Goal: Task Accomplishment & Management: Manage account settings

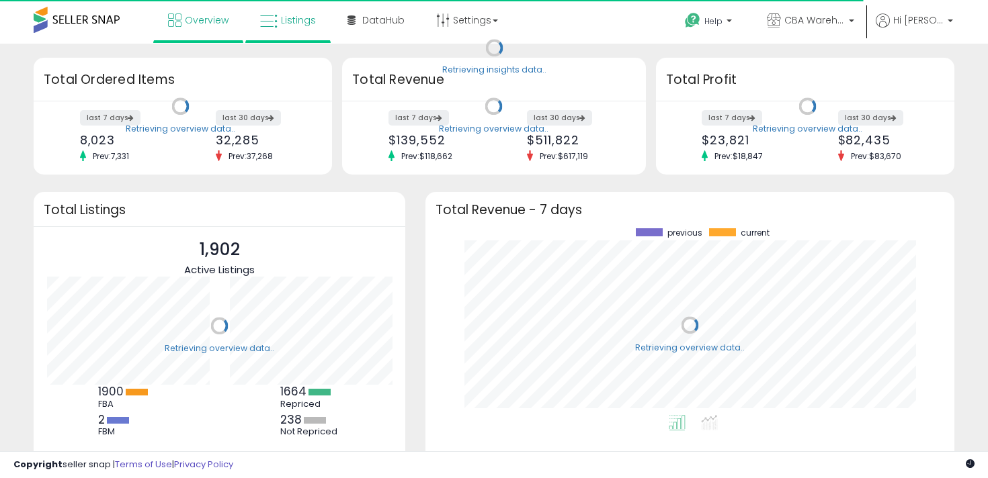
scroll to position [187, 502]
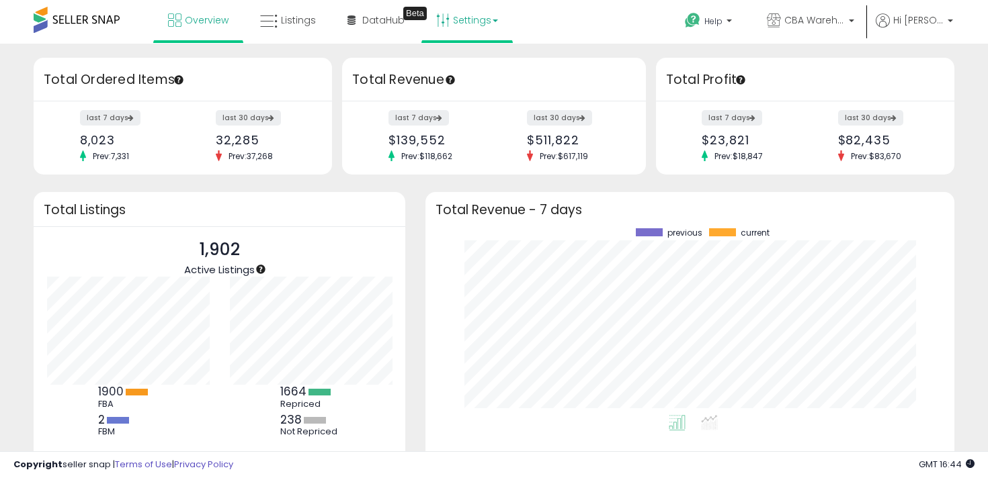
click at [449, 21] on link "Settings" at bounding box center [467, 20] width 82 height 40
click at [456, 69] on link "Store settings" at bounding box center [469, 68] width 60 height 13
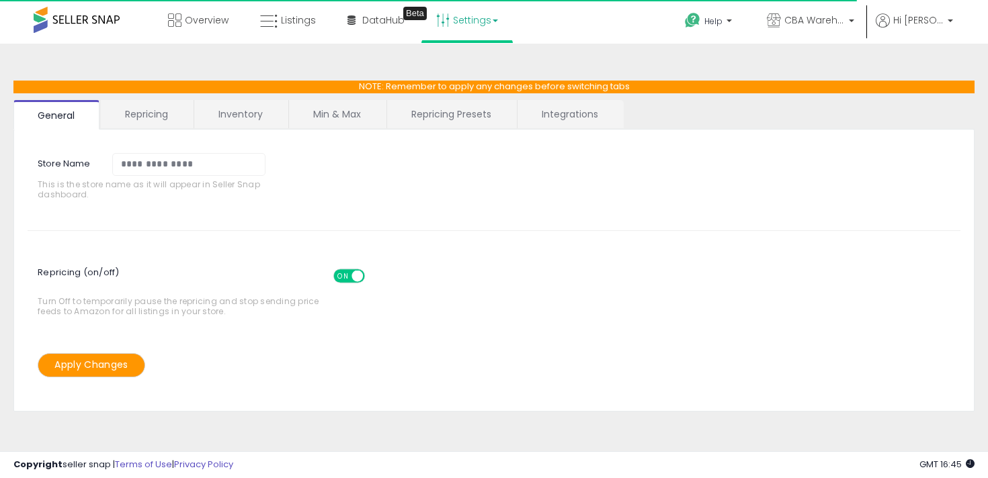
click at [164, 123] on link "Repricing" at bounding box center [146, 114] width 91 height 28
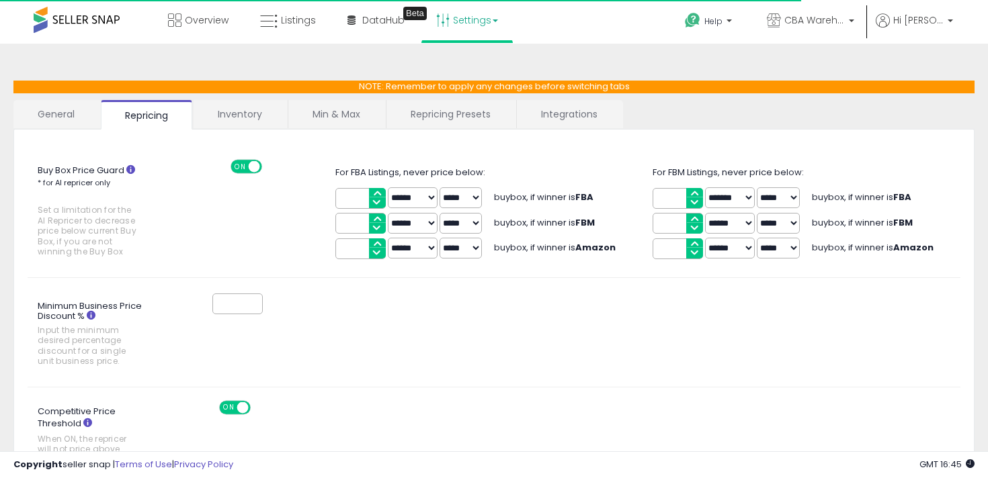
click at [67, 114] on link "General" at bounding box center [56, 114] width 86 height 28
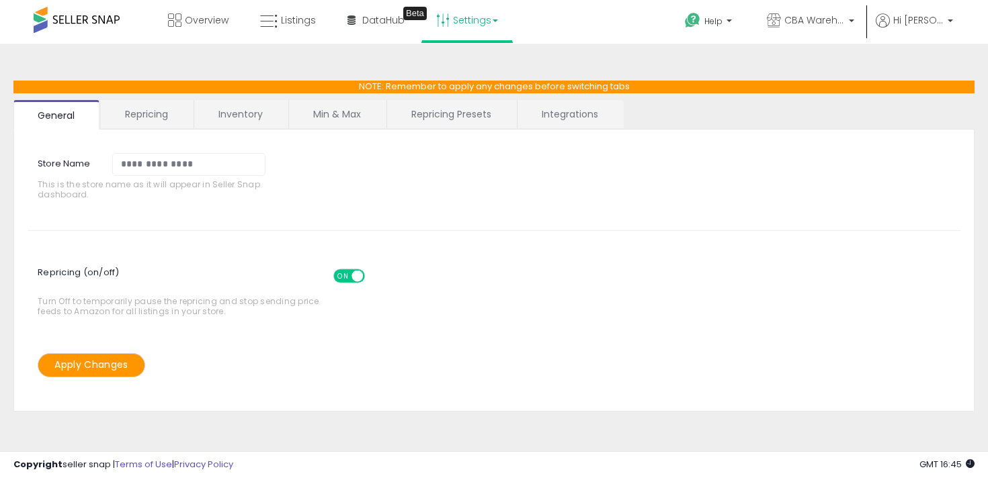
click at [519, 113] on link "Integrations" at bounding box center [569, 114] width 105 height 28
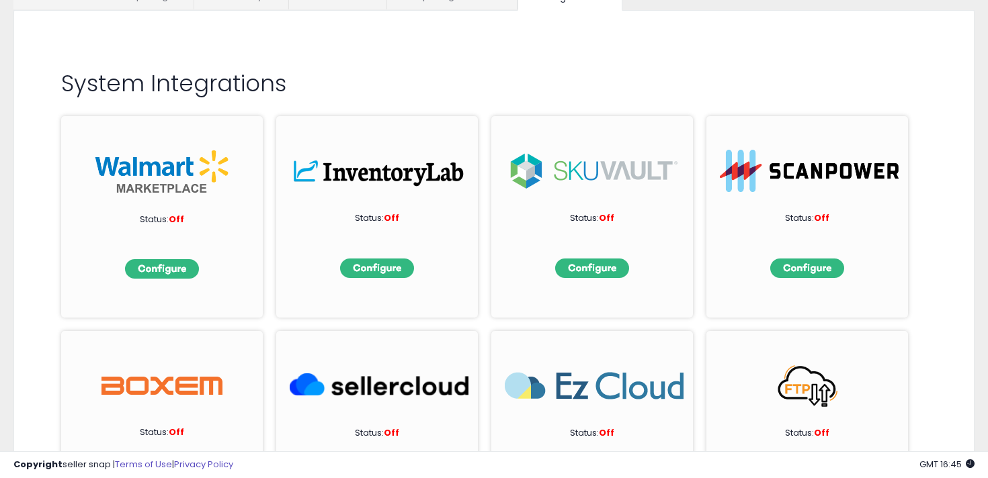
scroll to position [120, 0]
click at [165, 269] on img at bounding box center [162, 268] width 74 height 19
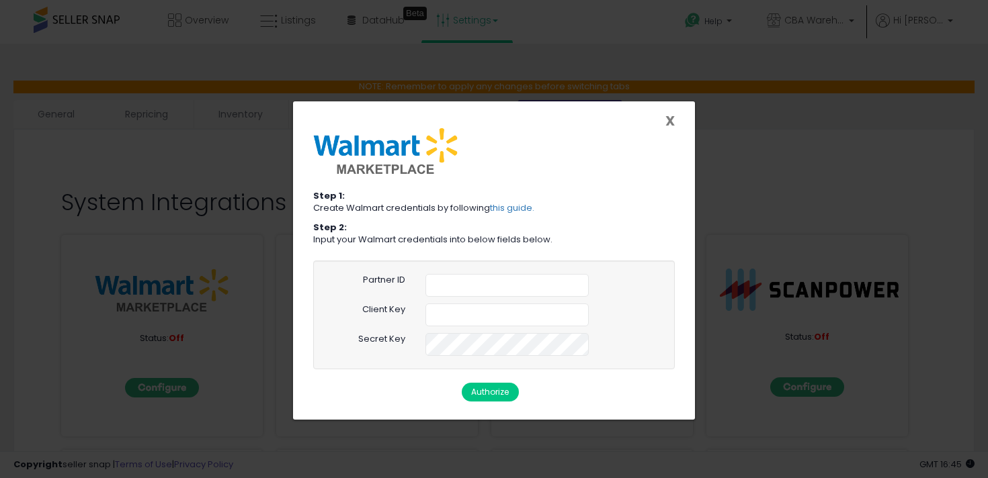
click at [669, 118] on span "X" at bounding box center [669, 121] width 9 height 19
